Goal: Task Accomplishment & Management: Manage account settings

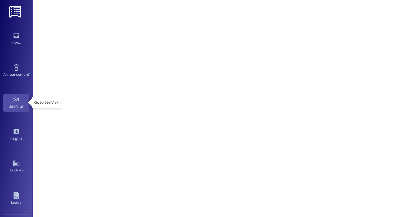
scroll to position [92, 0]
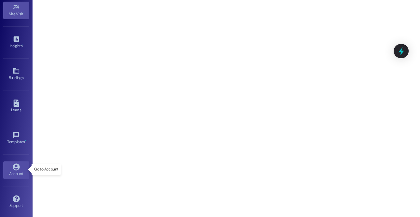
click at [15, 170] on div "Account" at bounding box center [16, 173] width 33 height 7
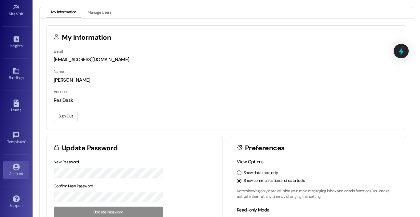
click at [70, 117] on button "Sign Out" at bounding box center [66, 116] width 24 height 11
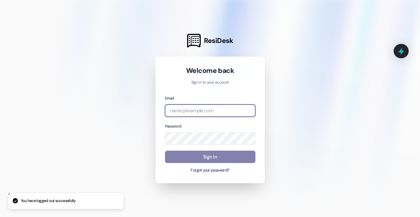
click at [206, 111] on input "email" at bounding box center [210, 110] width 90 height 13
type input "[EMAIL_ADDRESS][DOMAIN_NAME]"
